Goal: Information Seeking & Learning: Check status

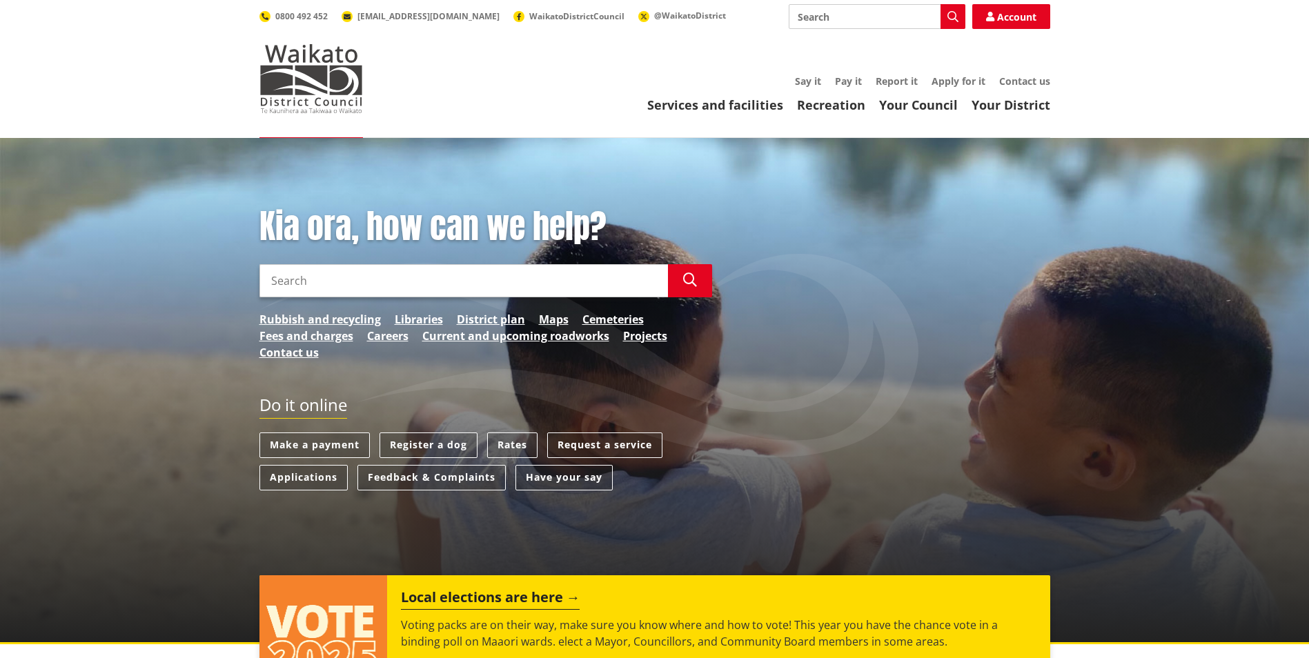
click at [460, 282] on input "Search" at bounding box center [463, 280] width 408 height 33
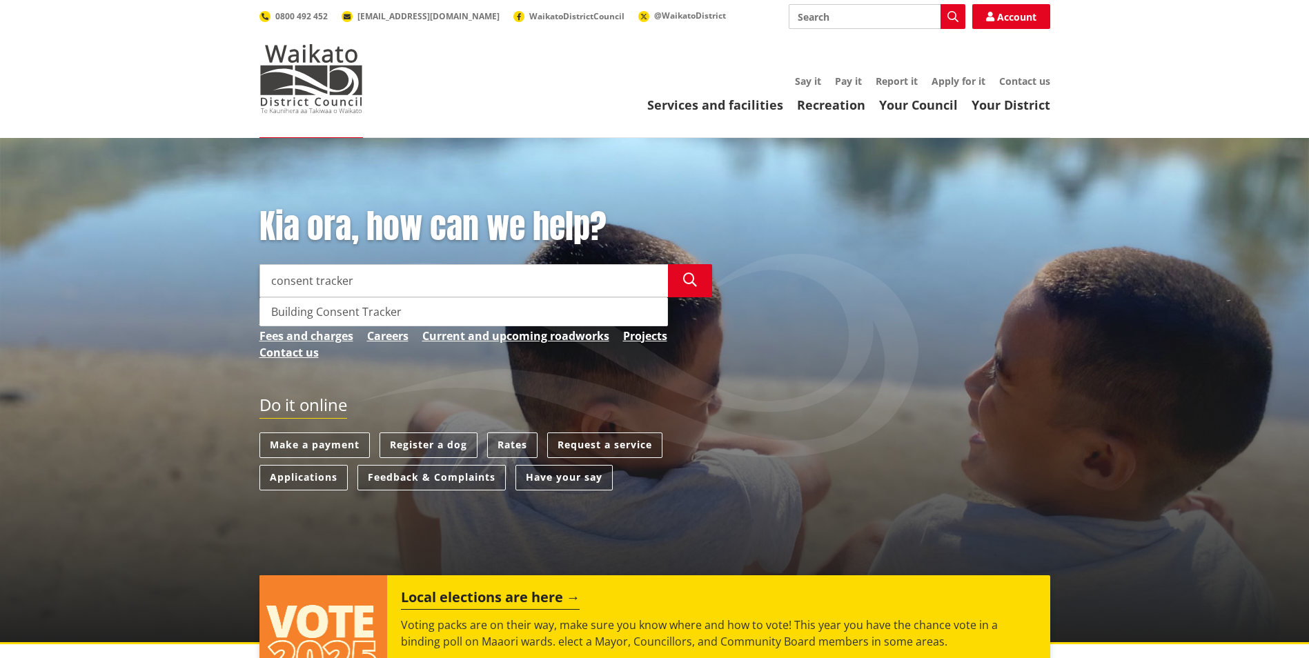
type input "consent tracker"
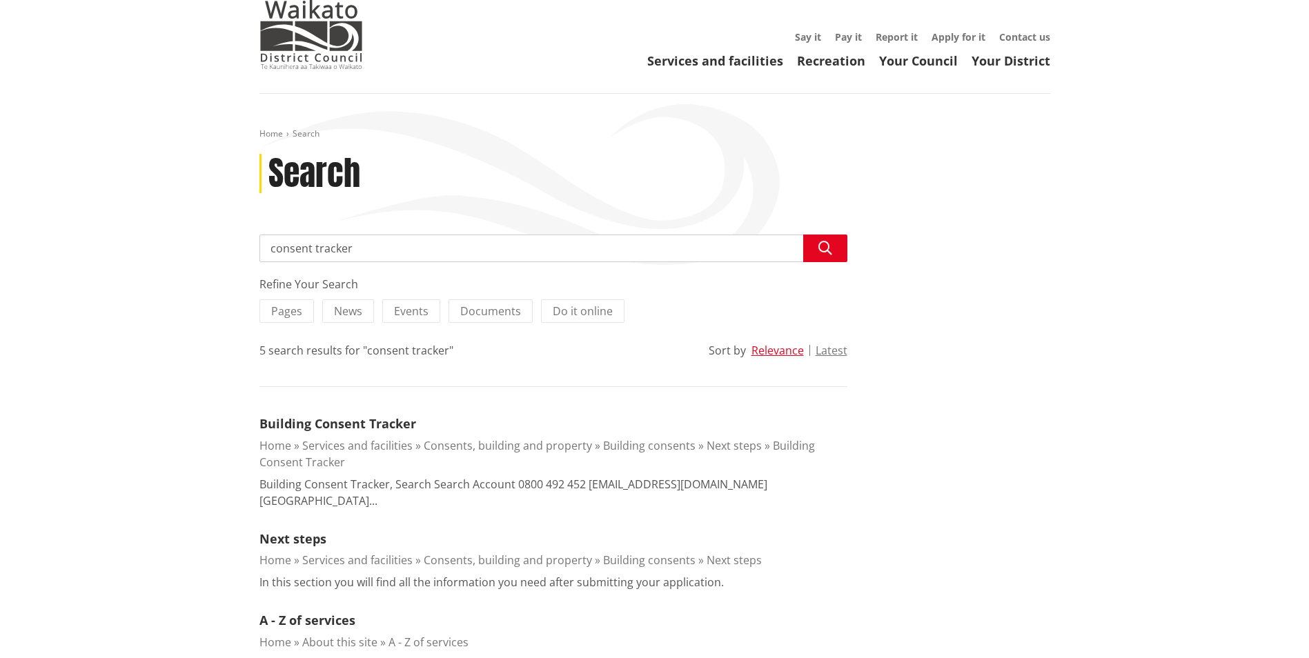
scroll to position [69, 0]
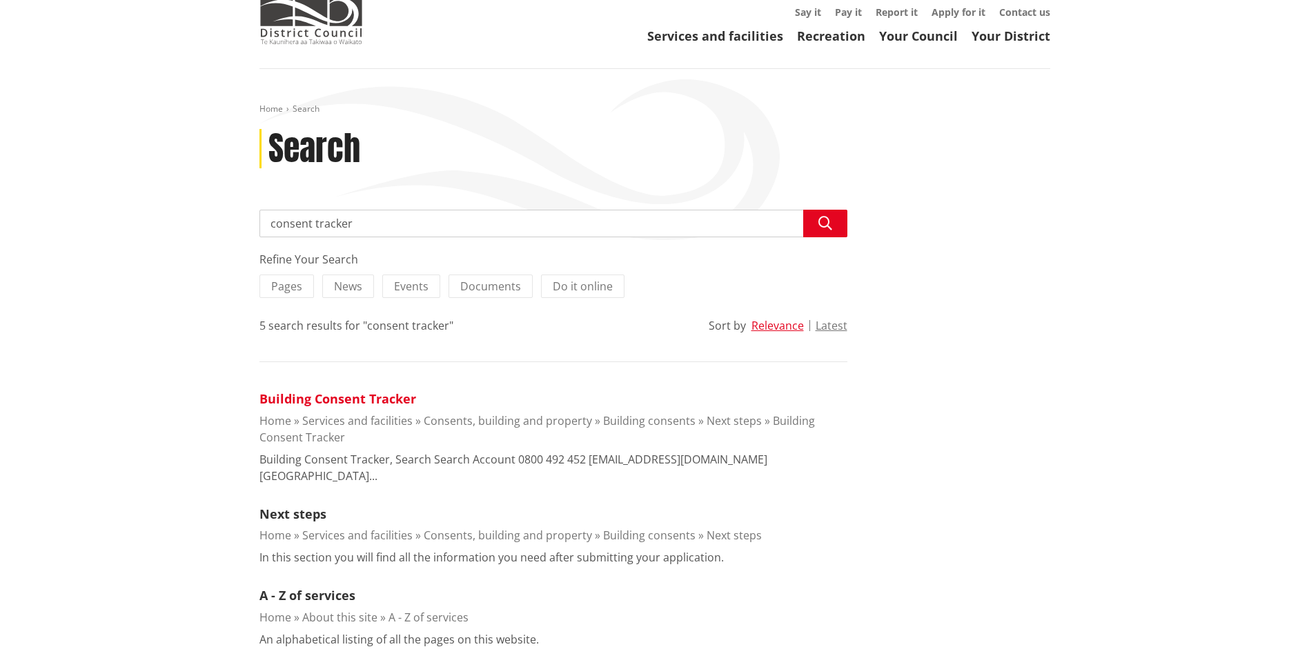
click at [359, 397] on link "Building Consent Tracker" at bounding box center [337, 399] width 157 height 17
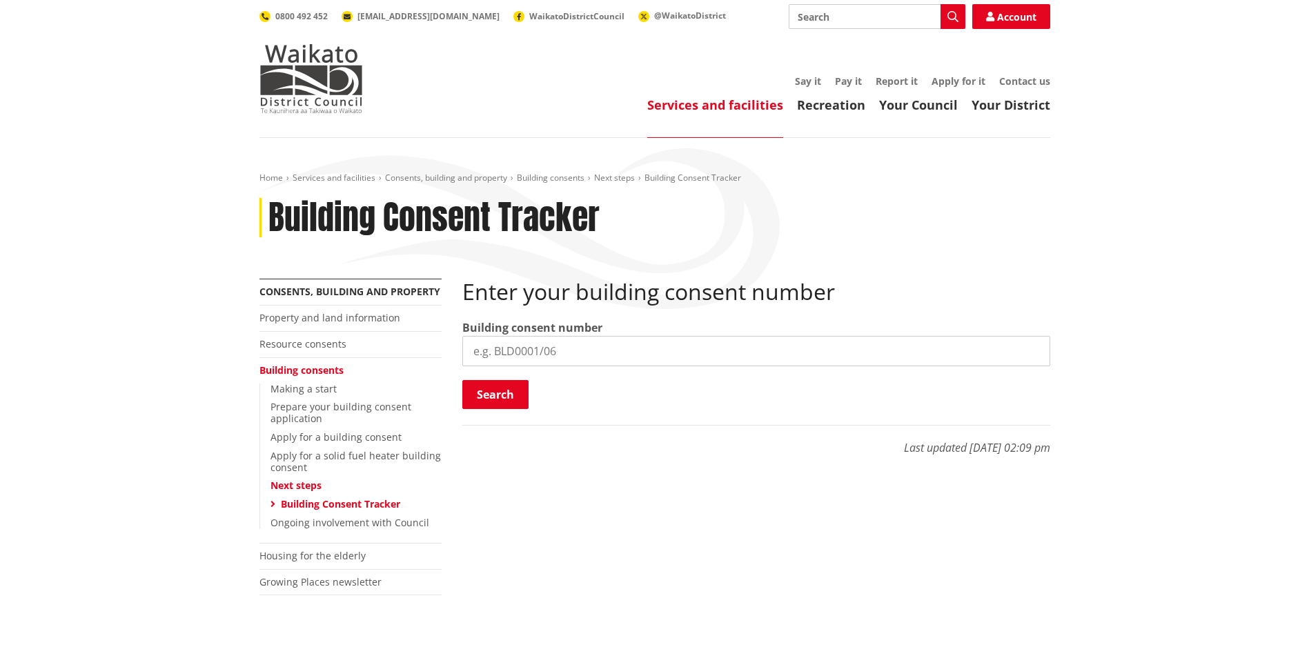
click at [780, 355] on input "search" at bounding box center [756, 351] width 588 height 30
type input "b"
type input "BLD0285/26"
click at [514, 390] on button "Search" at bounding box center [495, 394] width 66 height 29
